Goal: Use online tool/utility: Utilize a website feature to perform a specific function

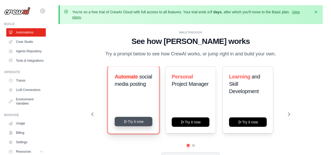
click at [140, 123] on button "Try it now" at bounding box center [134, 121] width 38 height 9
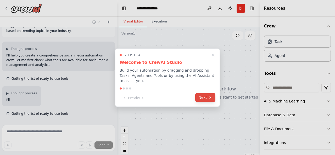
scroll to position [24, 0]
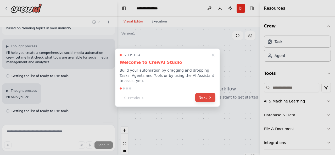
click at [212, 96] on button "Next" at bounding box center [205, 97] width 20 height 9
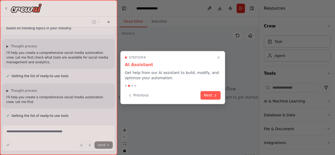
click at [212, 96] on button "Next" at bounding box center [210, 95] width 20 height 9
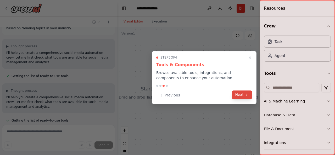
click at [242, 93] on button "Next" at bounding box center [242, 95] width 20 height 9
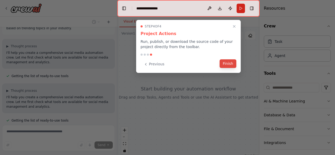
click at [229, 65] on button "Finish" at bounding box center [228, 63] width 17 height 9
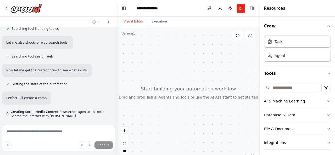
scroll to position [260, 0]
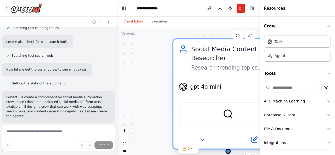
drag, startPoint x: 245, startPoint y: 58, endPoint x: 179, endPoint y: 80, distance: 69.5
click at [179, 80] on div "Social Media Content Researcher Research trending topics, industry news, and vi…" at bounding box center [227, 93] width 111 height 111
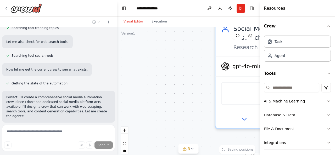
drag, startPoint x: 190, startPoint y: 69, endPoint x: 137, endPoint y: 71, distance: 53.4
click at [137, 71] on div "Social Media Content Researcher Research trending topics, industry news, and vi…" at bounding box center [188, 92] width 142 height 131
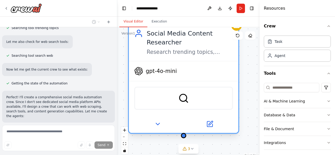
drag, startPoint x: 194, startPoint y: 49, endPoint x: 129, endPoint y: 55, distance: 64.8
click at [129, 55] on div "Social Media Content Researcher Research trending topics, industry news, and vi…" at bounding box center [183, 42] width 109 height 37
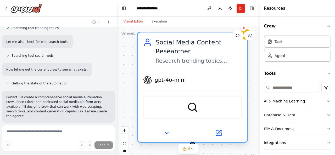
drag, startPoint x: 190, startPoint y: 47, endPoint x: 141, endPoint y: 59, distance: 50.4
click at [141, 59] on div "Social Media Content Researcher Research trending topics, industry news, and vi…" at bounding box center [192, 50] width 109 height 37
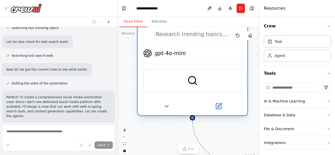
drag, startPoint x: 213, startPoint y: 69, endPoint x: 160, endPoint y: 54, distance: 55.2
click at [160, 54] on span "gpt-4o-mini" at bounding box center [170, 53] width 31 height 7
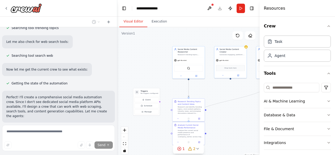
drag, startPoint x: 177, startPoint y: 131, endPoint x: 171, endPoint y: 82, distance: 49.8
click at [171, 82] on div ".deletable-edge-delete-btn { width: 20px; height: 20px; border: 0px solid #ffff…" at bounding box center [188, 92] width 142 height 131
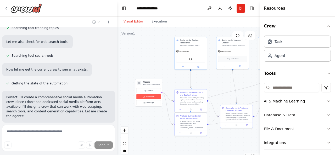
click at [155, 97] on button "Schedule" at bounding box center [148, 96] width 24 height 5
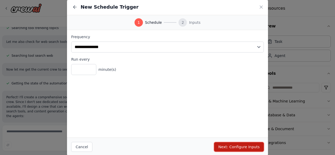
click at [245, 147] on button "Next: Configure Inputs" at bounding box center [239, 146] width 50 height 9
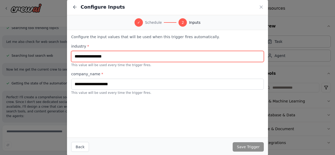
click at [159, 58] on input "text" at bounding box center [167, 56] width 193 height 11
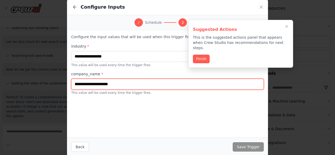
click at [160, 83] on input "text" at bounding box center [167, 84] width 193 height 11
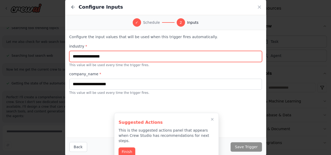
click at [141, 57] on input "text" at bounding box center [165, 56] width 193 height 11
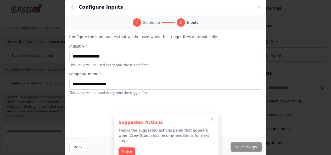
click at [131, 142] on div "Suggested Actions This is the suggested actions panel that appears when Crew St…" at bounding box center [166, 137] width 105 height 48
click at [131, 147] on button "Finish" at bounding box center [127, 151] width 17 height 9
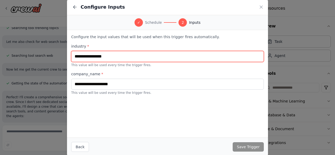
click at [141, 58] on input "text" at bounding box center [167, 56] width 193 height 11
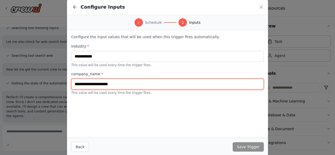
click at [146, 85] on input "text" at bounding box center [167, 84] width 193 height 11
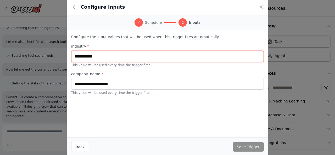
click at [75, 56] on input "**********" at bounding box center [167, 56] width 193 height 11
type input "**********"
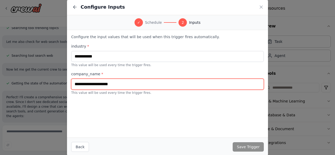
click at [125, 87] on input "text" at bounding box center [167, 84] width 193 height 11
click at [82, 85] on input "**********" at bounding box center [167, 84] width 193 height 11
click at [85, 85] on input "**********" at bounding box center [167, 84] width 193 height 11
type input "**********"
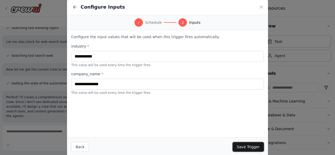
click at [248, 148] on button "Save Trigger" at bounding box center [248, 146] width 31 height 9
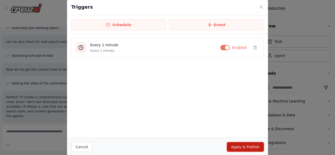
click at [256, 149] on button "Apply & Publish" at bounding box center [245, 146] width 37 height 9
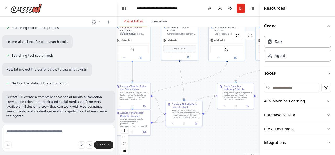
drag, startPoint x: 217, startPoint y: 80, endPoint x: 156, endPoint y: 72, distance: 61.1
click at [156, 72] on div ".deletable-edge-delete-btn { width: 20px; height: 20px; border: 0px solid #ffff…" at bounding box center [188, 92] width 142 height 131
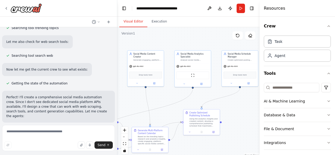
drag, startPoint x: 195, startPoint y: 68, endPoint x: 145, endPoint y: 99, distance: 58.1
click at [145, 99] on div ".deletable-edge-delete-btn { width: 20px; height: 20px; border: 0px solid #ffff…" at bounding box center [188, 92] width 142 height 131
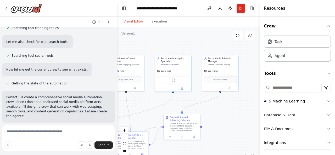
drag, startPoint x: 231, startPoint y: 104, endPoint x: 227, endPoint y: 103, distance: 4.0
click at [227, 103] on div ".deletable-edge-delete-btn { width: 20px; height: 20px; border: 0px solid #ffff…" at bounding box center [188, 92] width 142 height 131
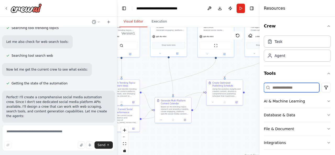
drag, startPoint x: 225, startPoint y: 115, endPoint x: 267, endPoint y: 81, distance: 54.7
click at [267, 81] on div "Create a crew that schedules and publishes social media content across multiple…" at bounding box center [167, 77] width 335 height 155
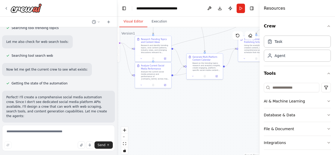
drag, startPoint x: 215, startPoint y: 144, endPoint x: 247, endPoint y: 100, distance: 54.0
click at [247, 100] on div ".deletable-edge-delete-btn { width: 20px; height: 20px; border: 0px solid #ffff…" at bounding box center [188, 92] width 142 height 131
drag, startPoint x: 170, startPoint y: 128, endPoint x: 190, endPoint y: 126, distance: 20.7
click at [190, 126] on div ".deletable-edge-delete-btn { width: 20px; height: 20px; border: 0px solid #ffff…" at bounding box center [188, 92] width 142 height 131
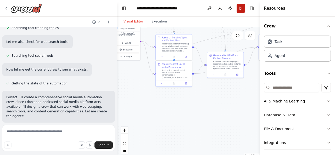
click at [242, 7] on button "Run" at bounding box center [241, 8] width 8 height 9
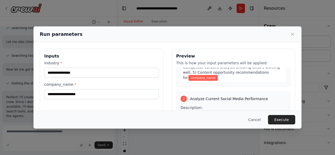
scroll to position [106, 0]
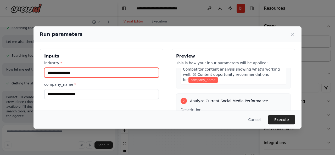
click at [117, 74] on input "industry *" at bounding box center [101, 73] width 115 height 10
type input "*********"
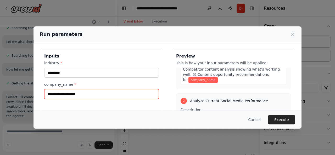
click at [93, 94] on input "company_name *" at bounding box center [101, 94] width 115 height 10
click at [44, 87] on protonpass-control-2ea7 at bounding box center [44, 87] width 0 height 0
click at [122, 92] on input "company_name *" at bounding box center [101, 94] width 115 height 10
click at [64, 94] on input "**********" at bounding box center [101, 94] width 115 height 10
type input "**********"
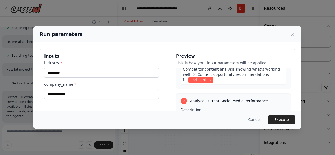
click at [74, 99] on div "**********" at bounding box center [102, 111] width 124 height 124
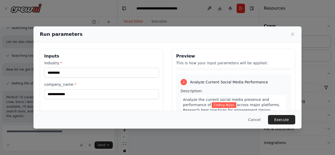
scroll to position [130, 0]
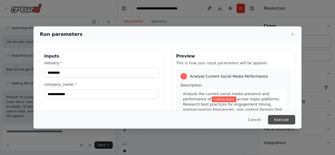
click at [283, 120] on button "Execute" at bounding box center [281, 119] width 27 height 9
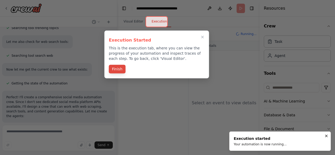
click at [115, 71] on button "Finish" at bounding box center [117, 69] width 17 height 9
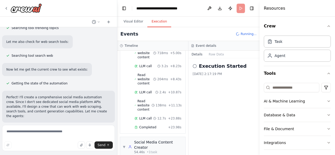
scroll to position [319, 0]
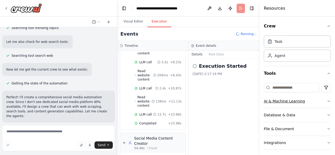
click at [328, 101] on icon "button" at bounding box center [329, 101] width 2 height 1
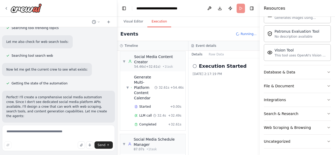
scroll to position [401, 0]
